Goal: Information Seeking & Learning: Learn about a topic

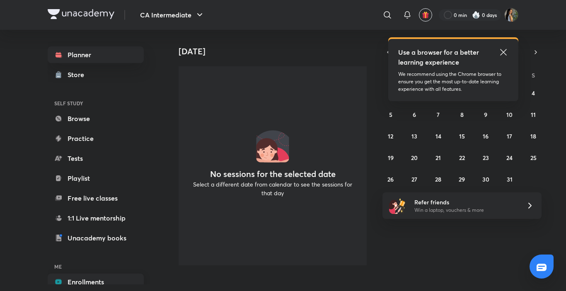
click at [83, 283] on link "Enrollments" at bounding box center [96, 282] width 96 height 17
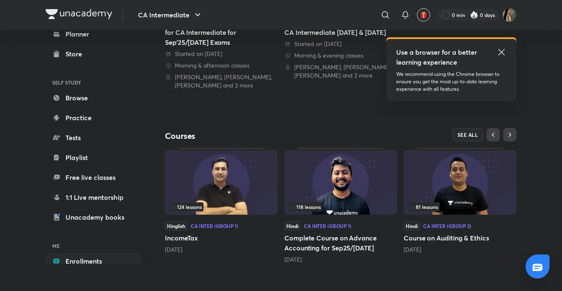
scroll to position [205, 0]
click at [500, 51] on icon at bounding box center [502, 52] width 10 height 10
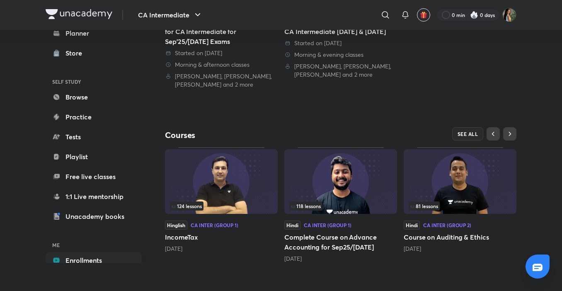
click at [432, 204] on span "81 lessons" at bounding box center [424, 206] width 28 height 5
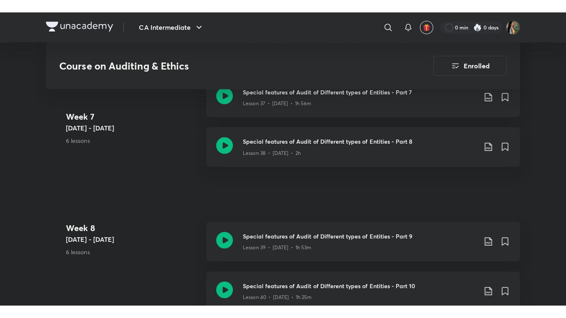
scroll to position [2537, 0]
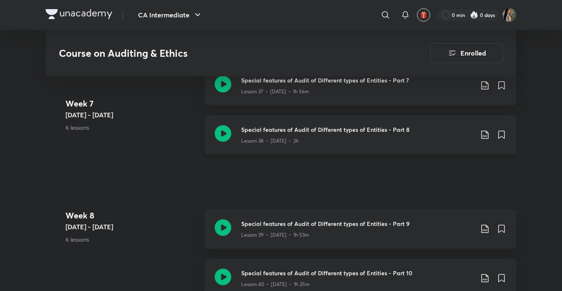
click at [428, 126] on h3 "Special features of Audit of Different types of Entities - Part 8" at bounding box center [357, 129] width 232 height 9
